Goal: Task Accomplishment & Management: Manage account settings

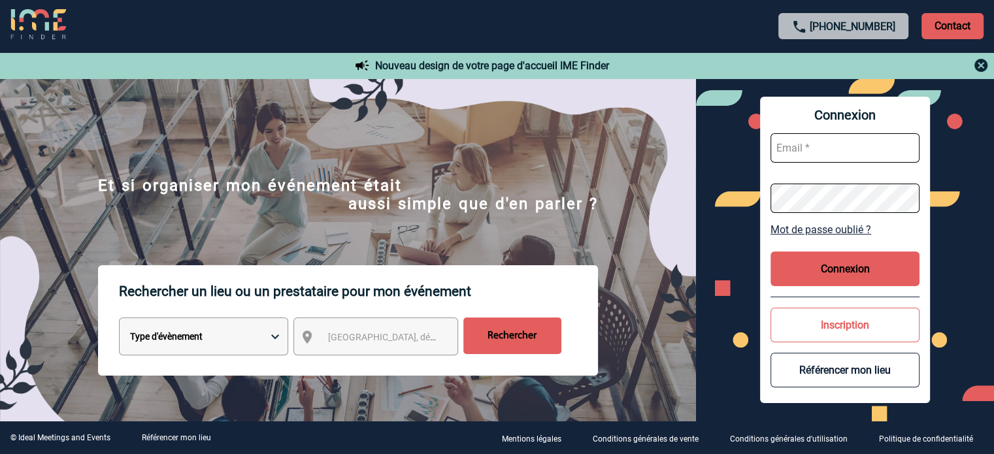
click at [808, 155] on input "text" at bounding box center [844, 147] width 149 height 29
paste input "[EMAIL_ADDRESS][DOMAIN_NAME]"
type input "[EMAIL_ADDRESS][DOMAIN_NAME]"
click at [881, 270] on button "Connexion" at bounding box center [844, 269] width 149 height 35
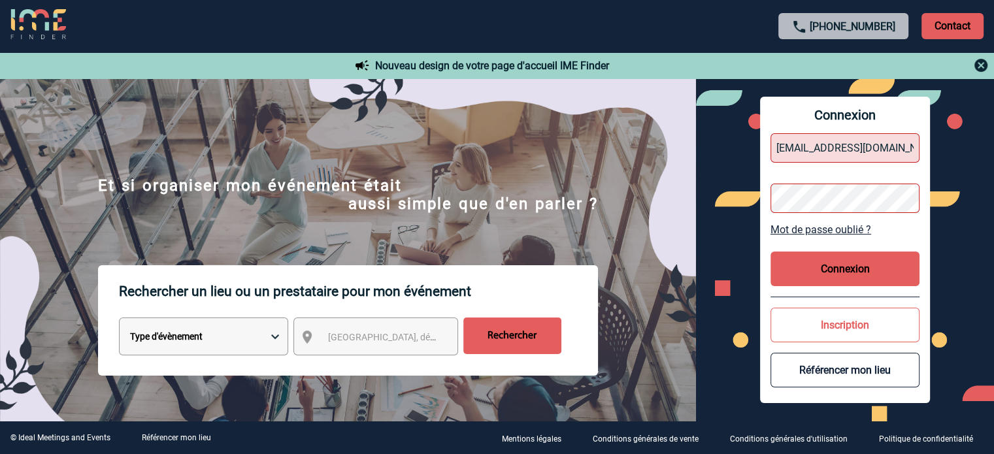
click at [911, 143] on input "[EMAIL_ADDRESS][DOMAIN_NAME]" at bounding box center [844, 147] width 149 height 29
click at [850, 261] on button "Connexion" at bounding box center [844, 269] width 149 height 35
click at [855, 269] on button "Connexion" at bounding box center [844, 269] width 149 height 35
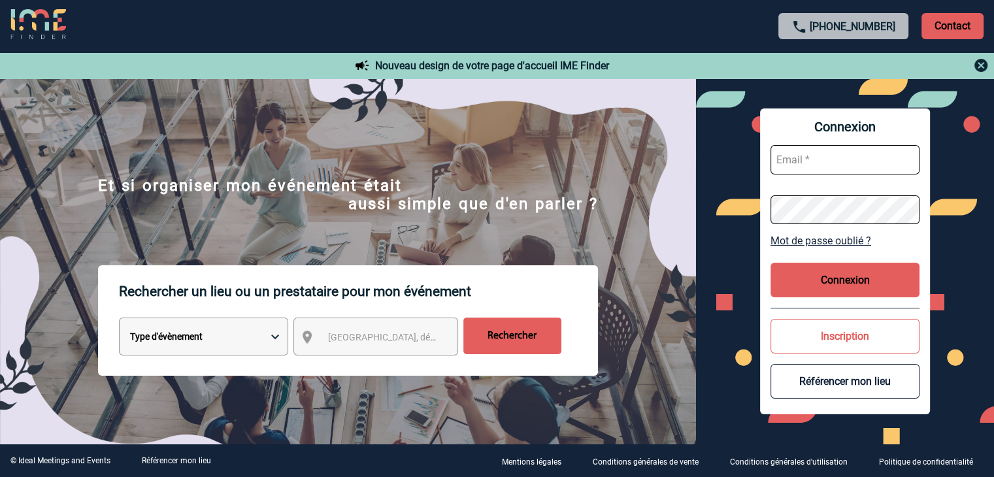
click at [878, 163] on input "text" at bounding box center [844, 159] width 149 height 29
type input "[EMAIL_ADDRESS][DOMAIN_NAME]"
click at [837, 270] on button "Connexion" at bounding box center [844, 280] width 149 height 35
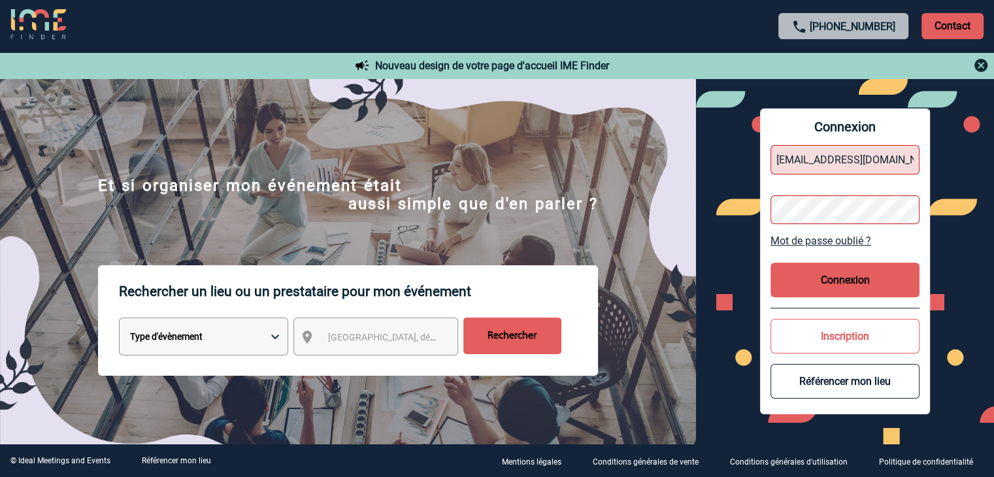
click at [925, 182] on div "Connexion mthevenin@ime-groupe.com Mot de passe oublié ? Connexion Inscription …" at bounding box center [845, 261] width 170 height 306
click at [860, 271] on button "Connexion" at bounding box center [844, 280] width 149 height 35
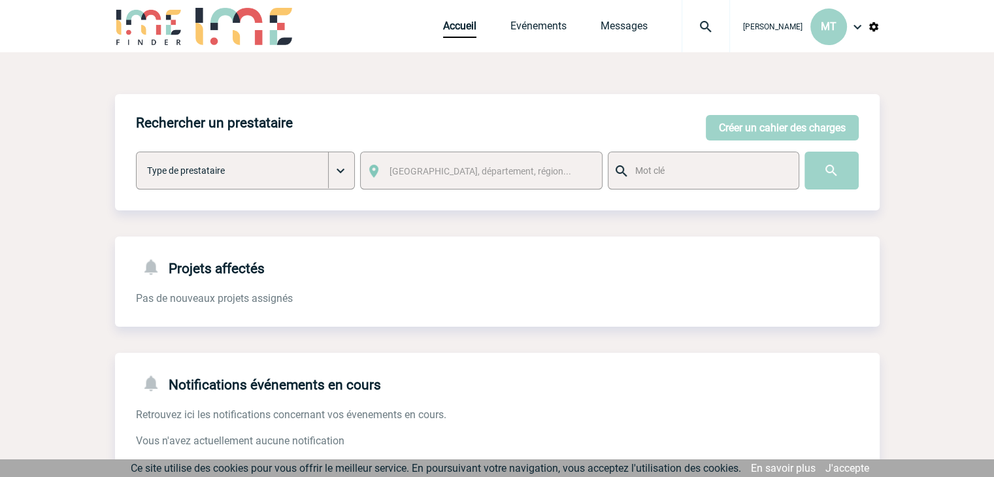
drag, startPoint x: 69, startPoint y: 131, endPoint x: 279, endPoint y: 20, distance: 237.7
click at [71, 131] on body "Maëva THEVENIN MT Accueil Evénements" at bounding box center [497, 332] width 994 height 664
click at [834, 466] on link "J'accepte" at bounding box center [847, 468] width 44 height 12
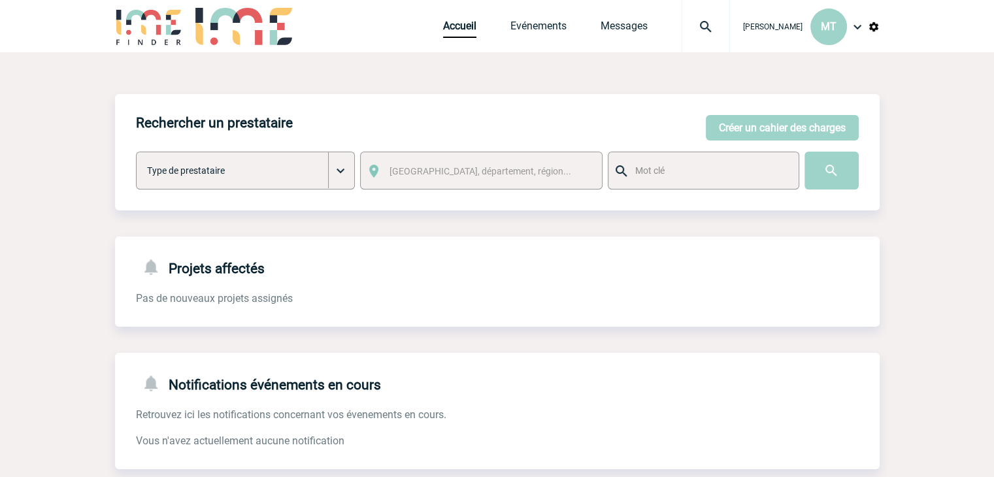
click at [957, 86] on body "Maëva THEVENIN MT Accueil Evénements" at bounding box center [497, 332] width 994 height 664
click at [90, 204] on body "Maëva THEVENIN MT Accueil Evénements" at bounding box center [497, 332] width 994 height 664
click at [98, 91] on body "Maëva THEVENIN MT Accueil Evénements" at bounding box center [497, 332] width 994 height 664
